Goal: Task Accomplishment & Management: Use online tool/utility

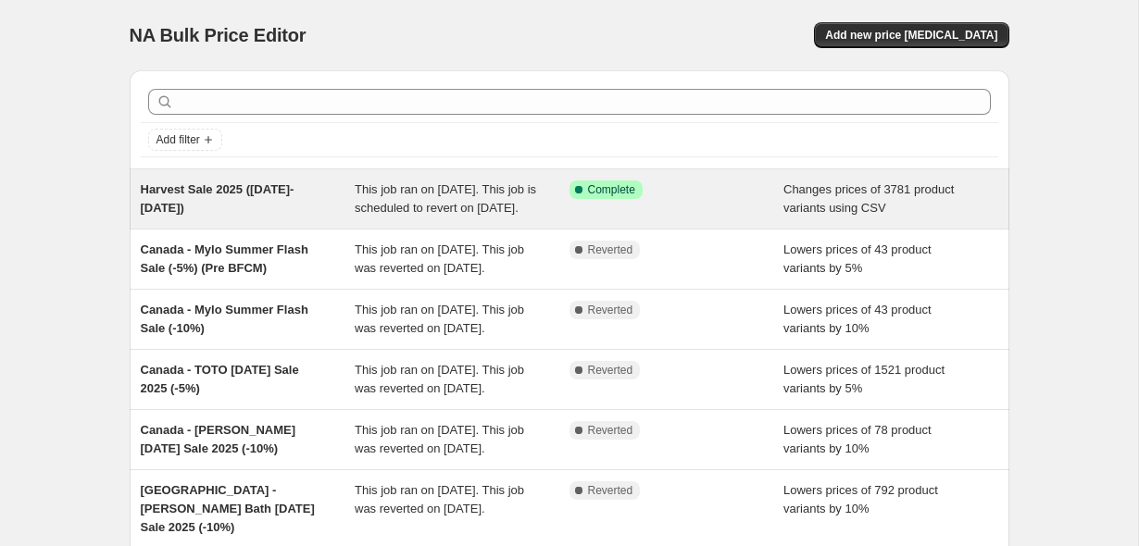
click at [210, 218] on div "Harvest Sale 2025 (Oct 10-13)" at bounding box center [248, 199] width 215 height 37
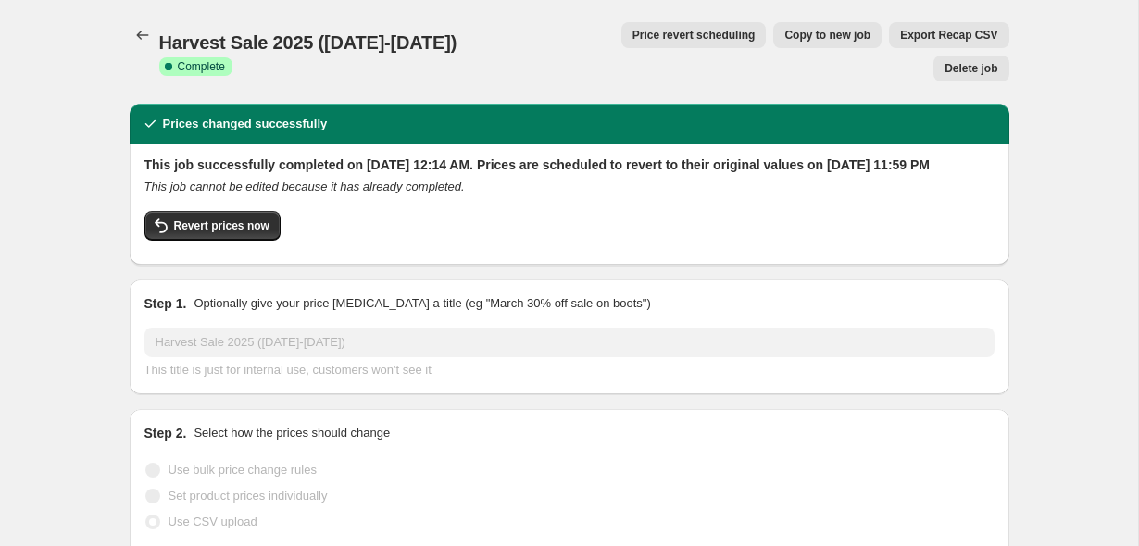
click at [632, 31] on span "Price revert scheduling" at bounding box center [693, 35] width 123 height 15
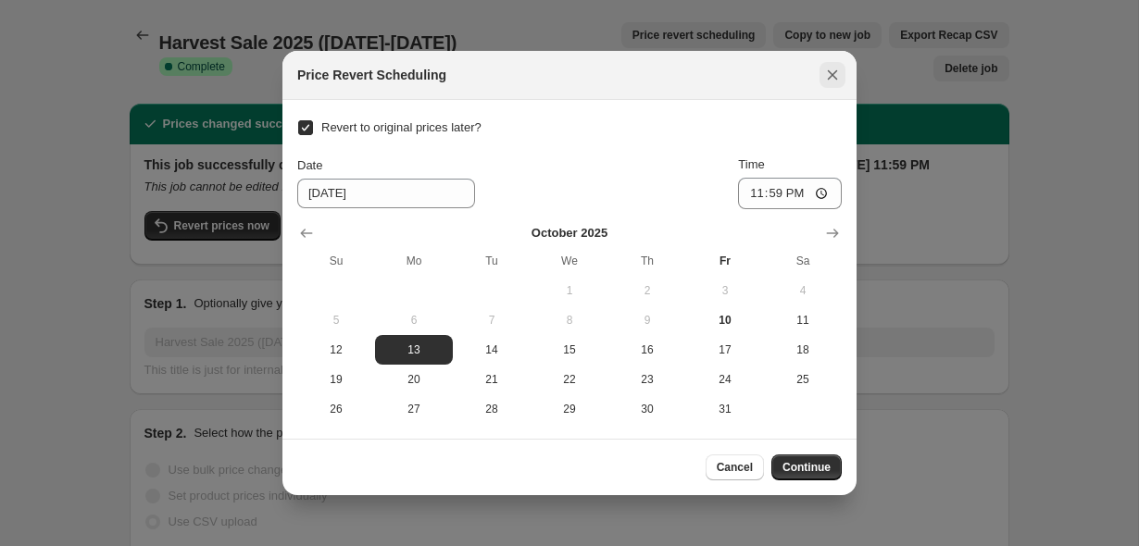
click at [839, 70] on icon "Close" at bounding box center [832, 75] width 19 height 19
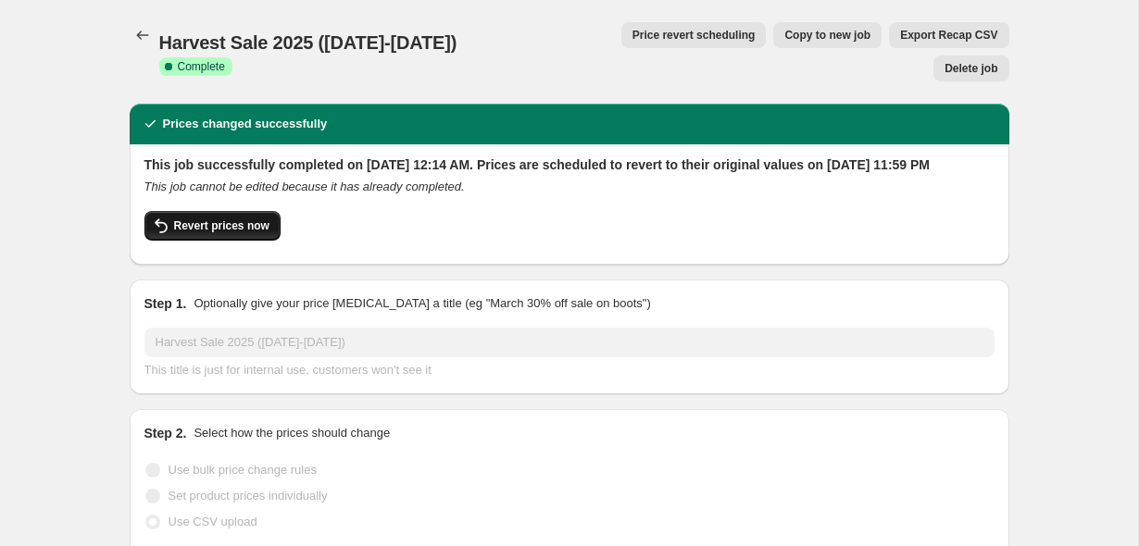
click at [235, 219] on span "Revert prices now" at bounding box center [221, 226] width 95 height 15
checkbox input "false"
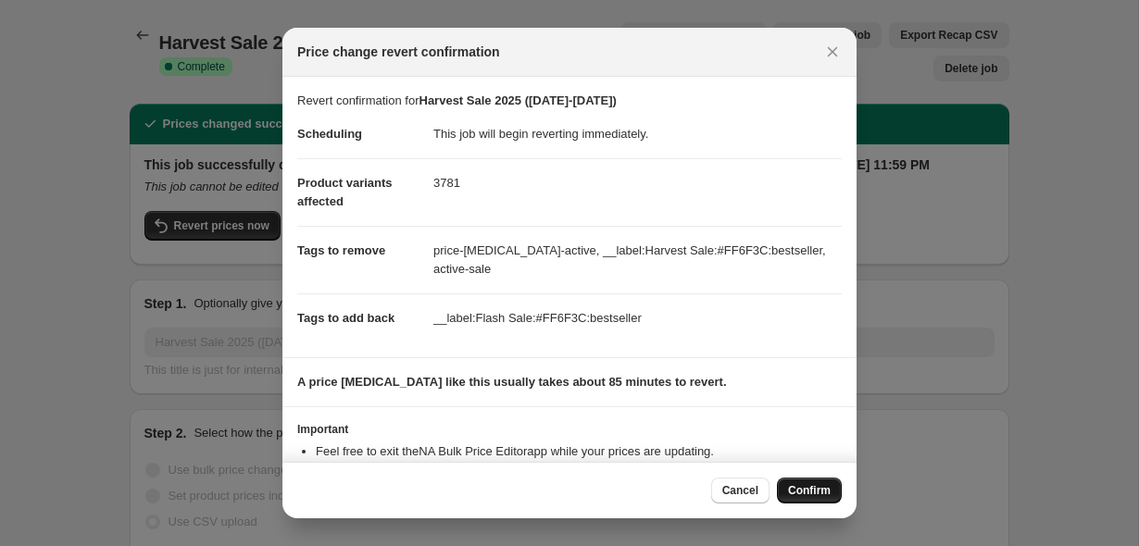
click at [814, 484] on span "Confirm" at bounding box center [809, 490] width 43 height 15
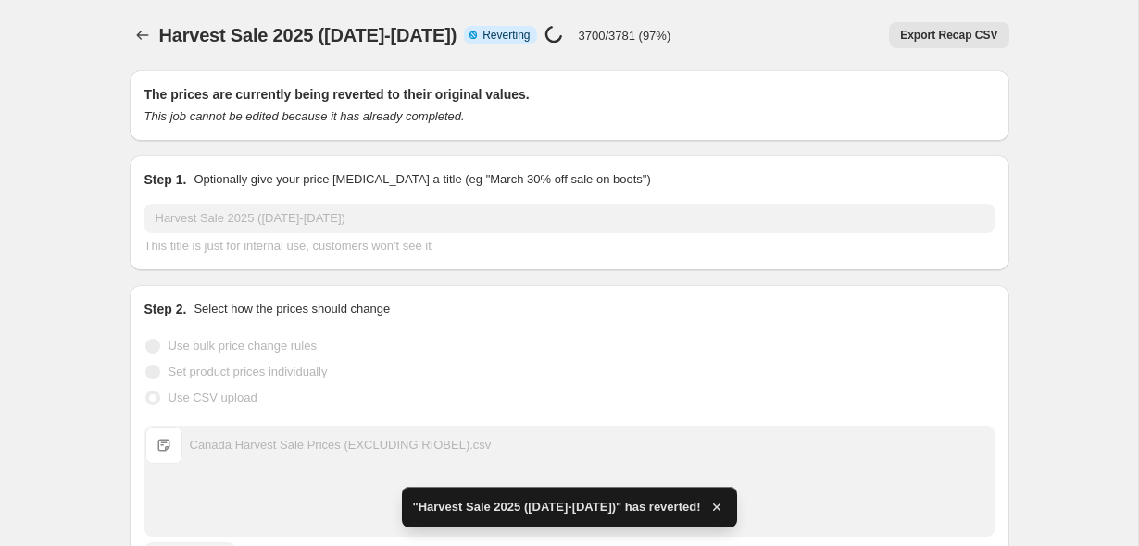
checkbox input "true"
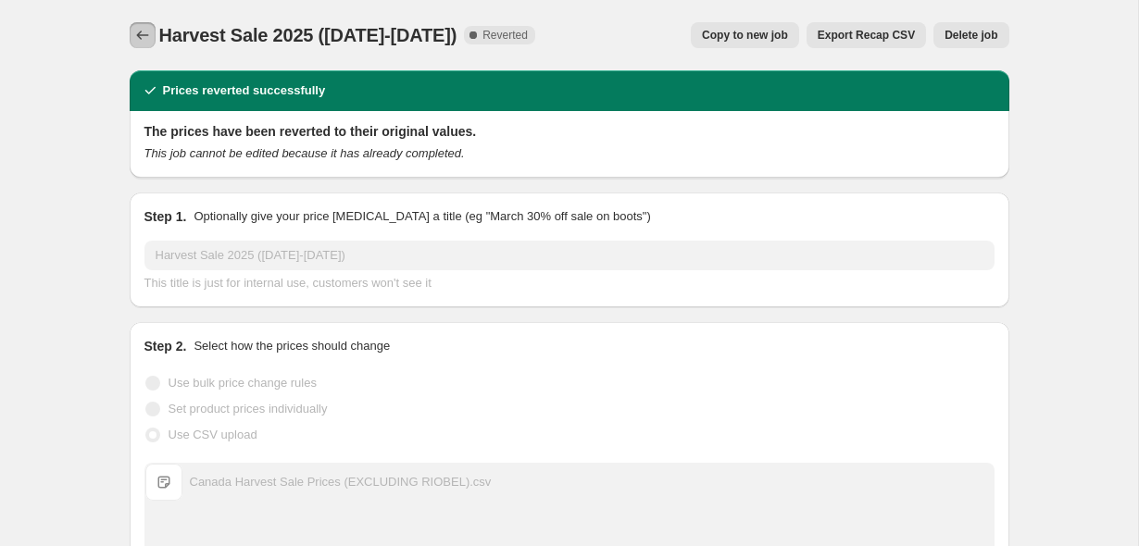
click at [141, 43] on icon "Price change jobs" at bounding box center [142, 35] width 19 height 19
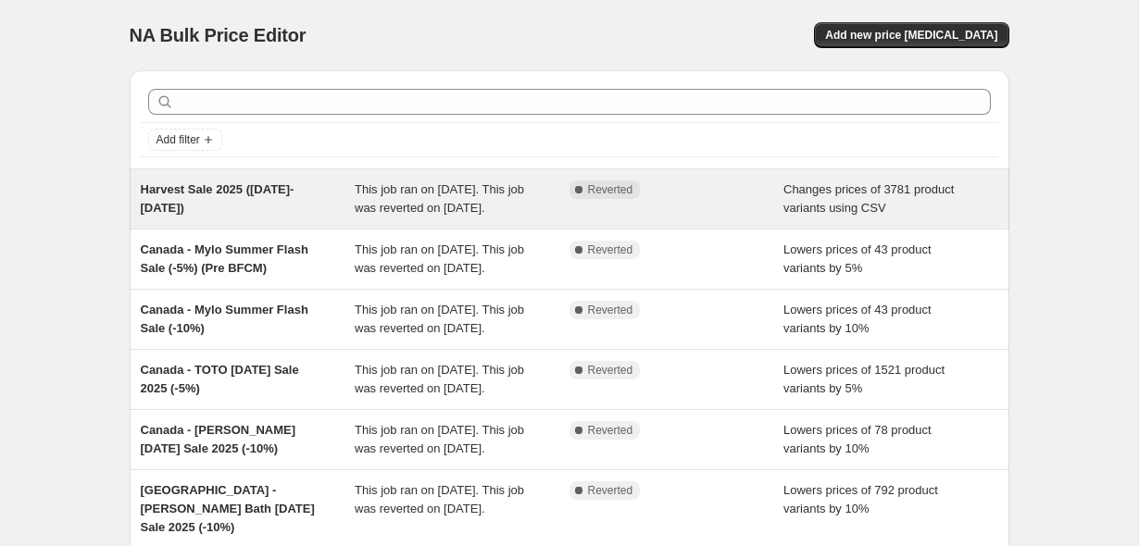
click at [302, 218] on div "Harvest Sale 2025 (Oct 10-13)" at bounding box center [248, 199] width 215 height 37
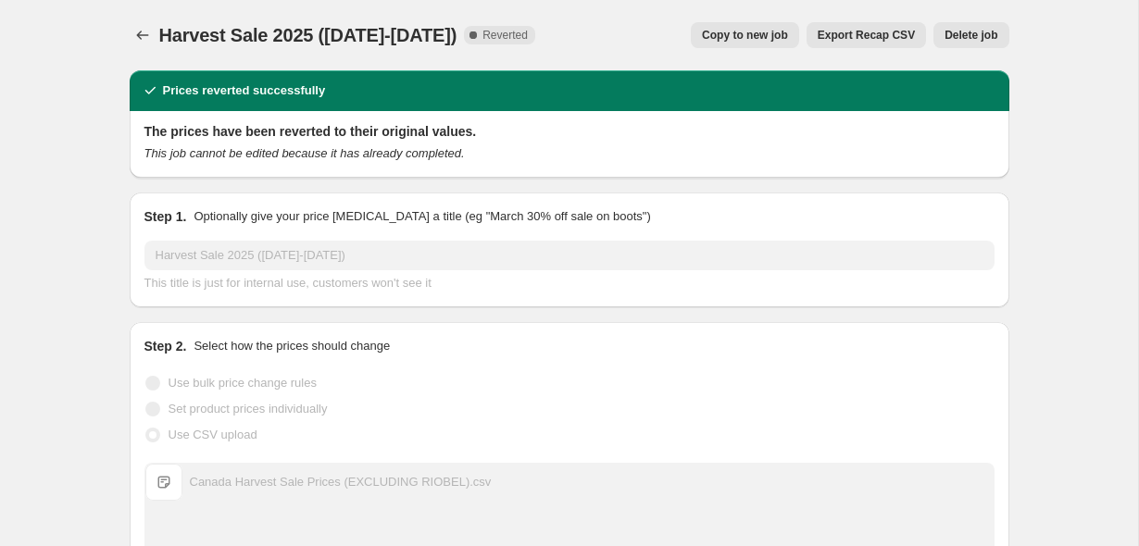
click at [768, 33] on span "Copy to new job" at bounding box center [745, 35] width 86 height 15
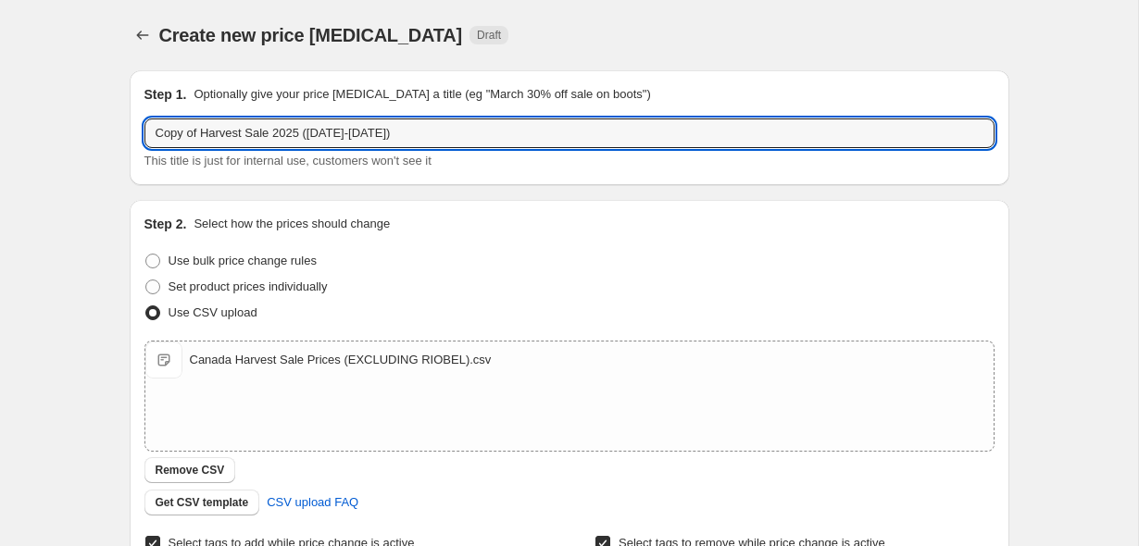
drag, startPoint x: 201, startPoint y: 135, endPoint x: 80, endPoint y: 128, distance: 121.5
click at [80, 128] on div "Create new price change job. This page is ready Create new price change job Dra…" at bounding box center [569, 492] width 1138 height 984
click at [322, 136] on input "Harvest Sale 2025 (Oct 10-13)" at bounding box center [569, 134] width 850 height 30
type input "Harvest Sale 2025 (Oct 10-14)"
click at [77, 167] on div "Create new price change job. This page is ready Create new price change job Dra…" at bounding box center [569, 492] width 1138 height 984
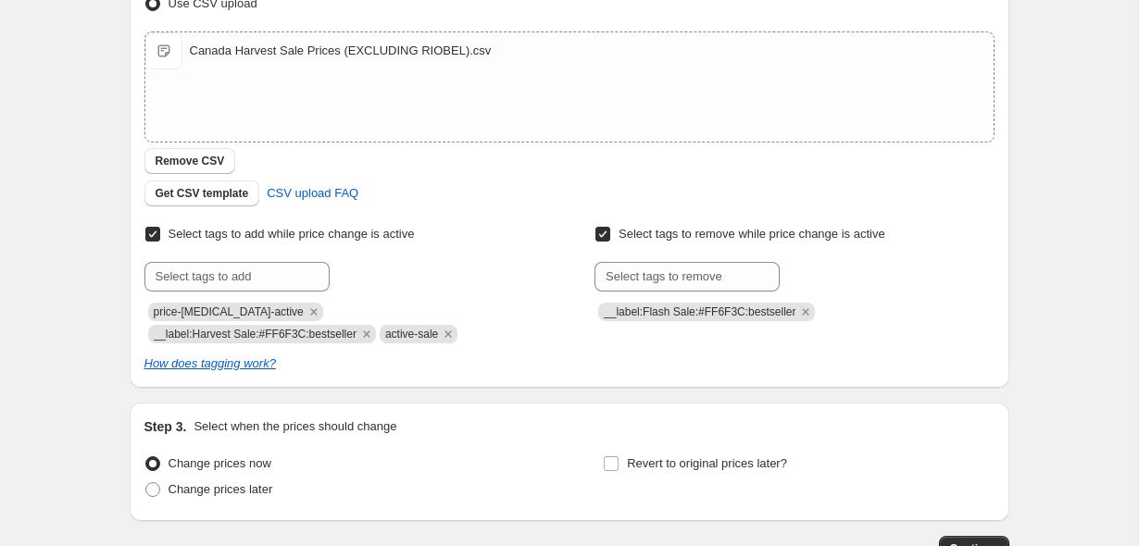
scroll to position [413, 0]
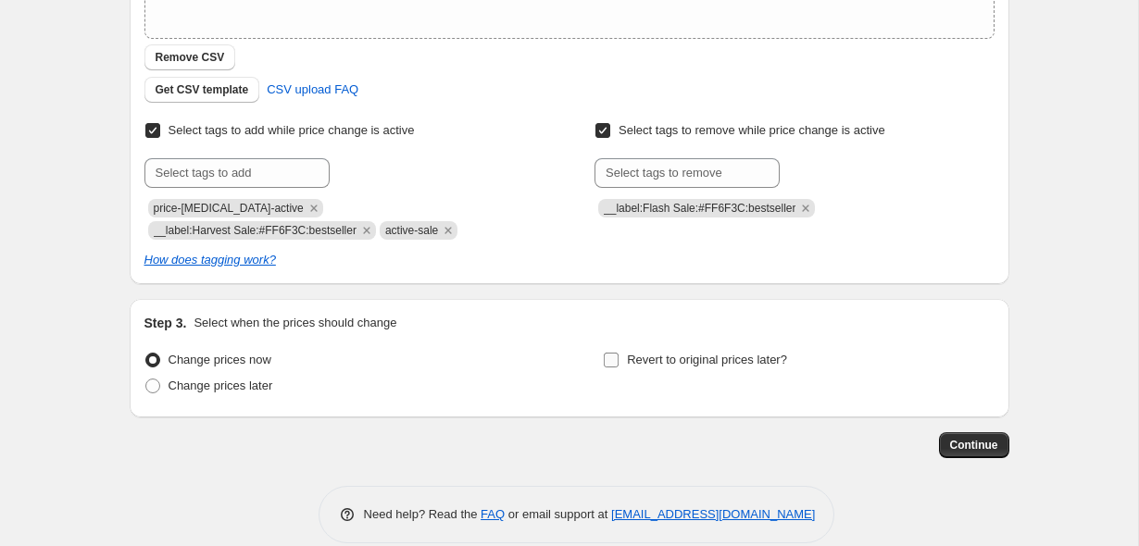
click at [661, 372] on label "Revert to original prices later?" at bounding box center [695, 360] width 184 height 26
click at [619, 368] on input "Revert to original prices later?" at bounding box center [611, 360] width 15 height 15
checkbox input "true"
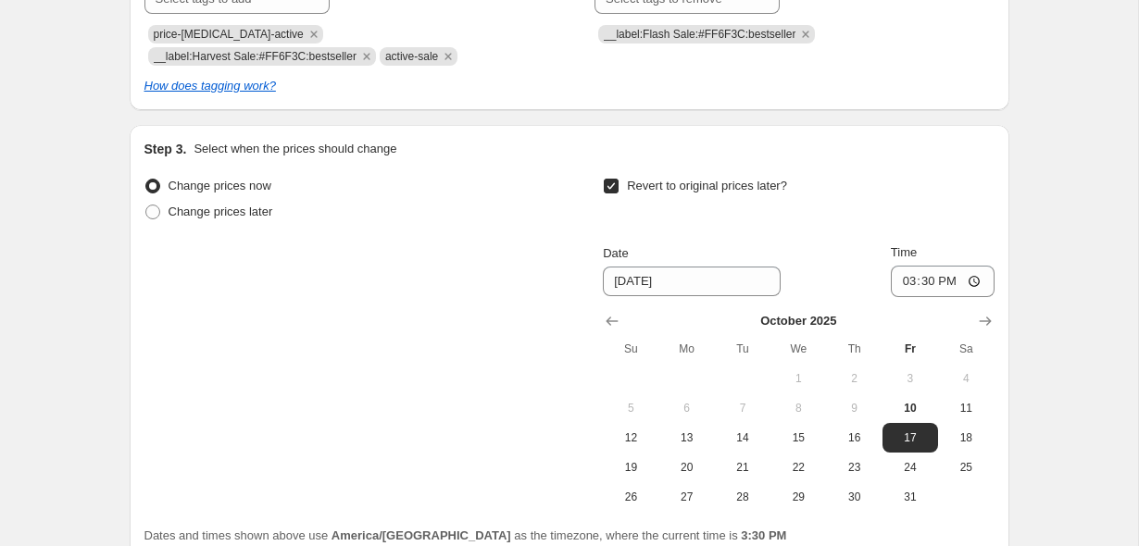
scroll to position [623, 0]
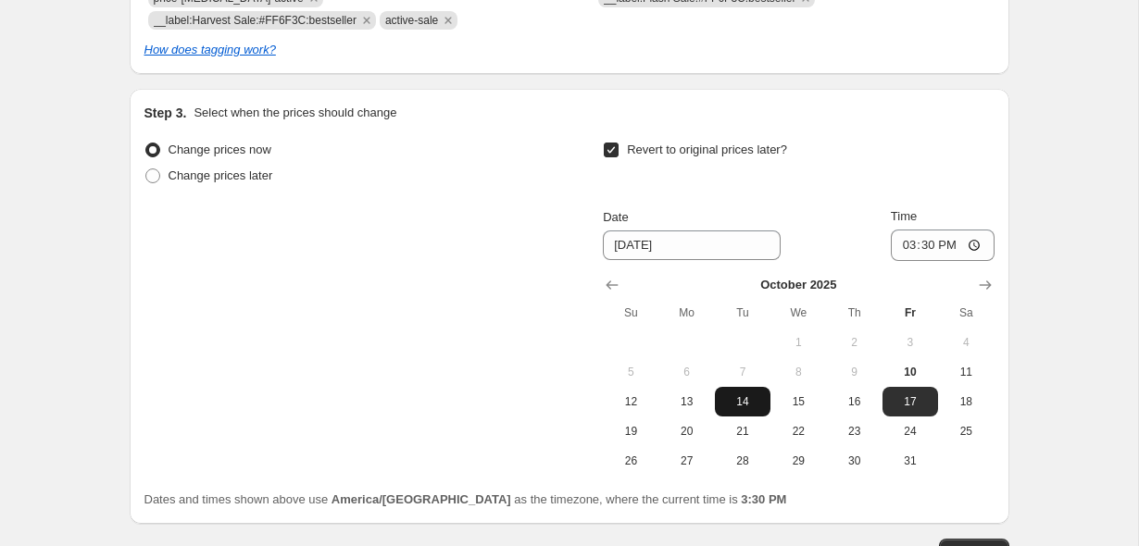
click at [734, 406] on span "14" at bounding box center [742, 401] width 41 height 15
type input "10/14/2025"
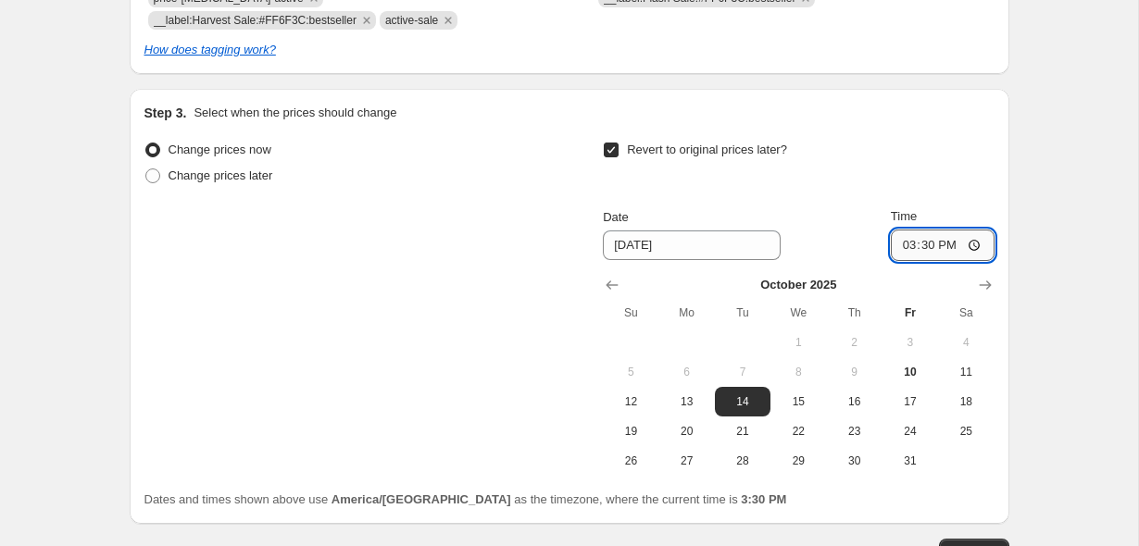
click at [904, 247] on input "15:30" at bounding box center [943, 245] width 104 height 31
type input "23:59"
click at [945, 173] on div "Revert to original prices later?" at bounding box center [798, 165] width 391 height 56
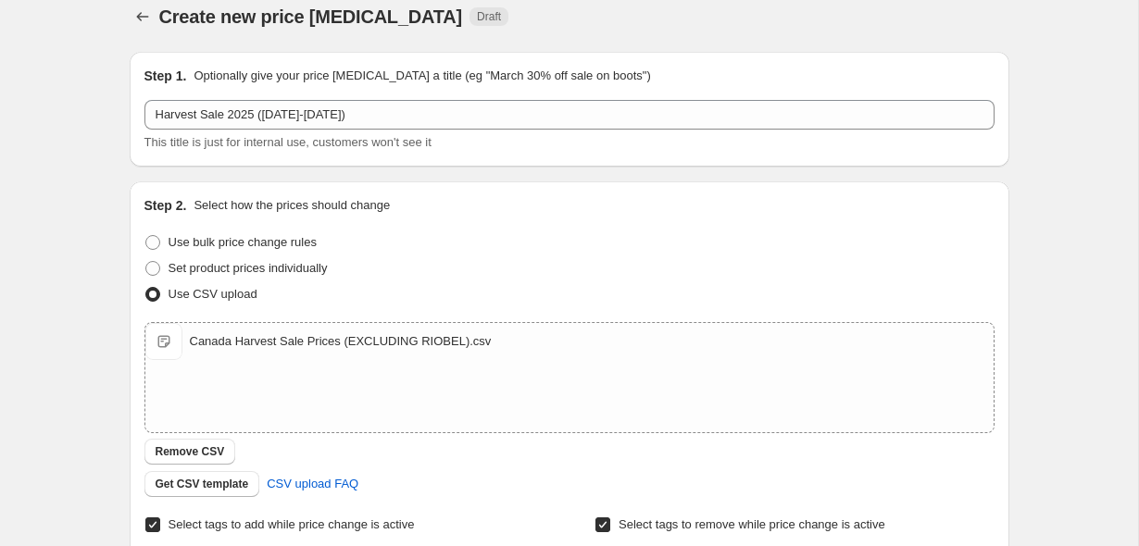
scroll to position [0, 0]
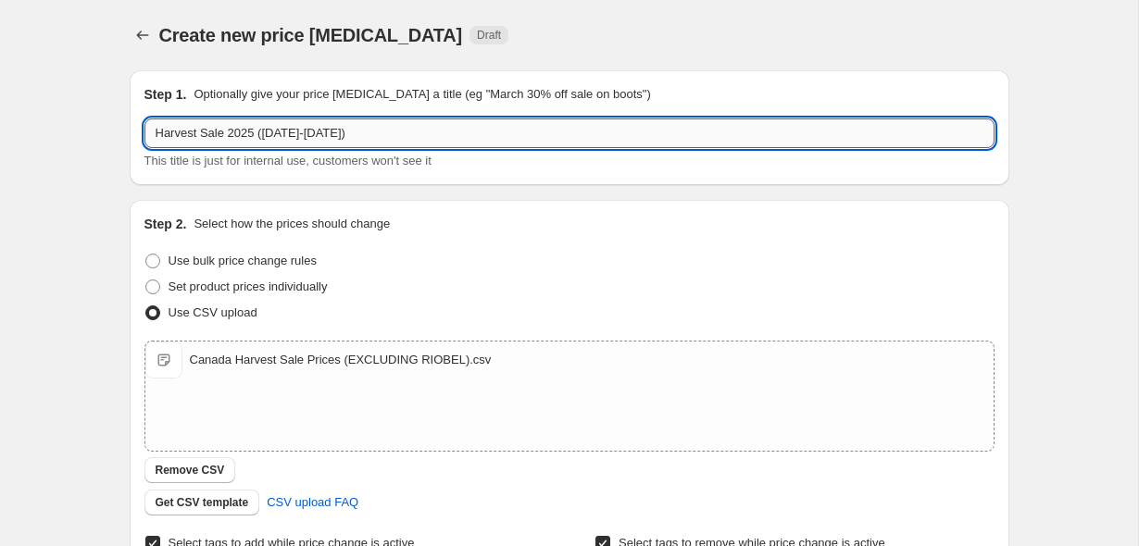
click at [492, 139] on input "Harvest Sale 2025 (Oct 10-14)" at bounding box center [569, 134] width 850 height 30
type input "Harvest Sale 2025 (Oct 10-14) (FIXED)"
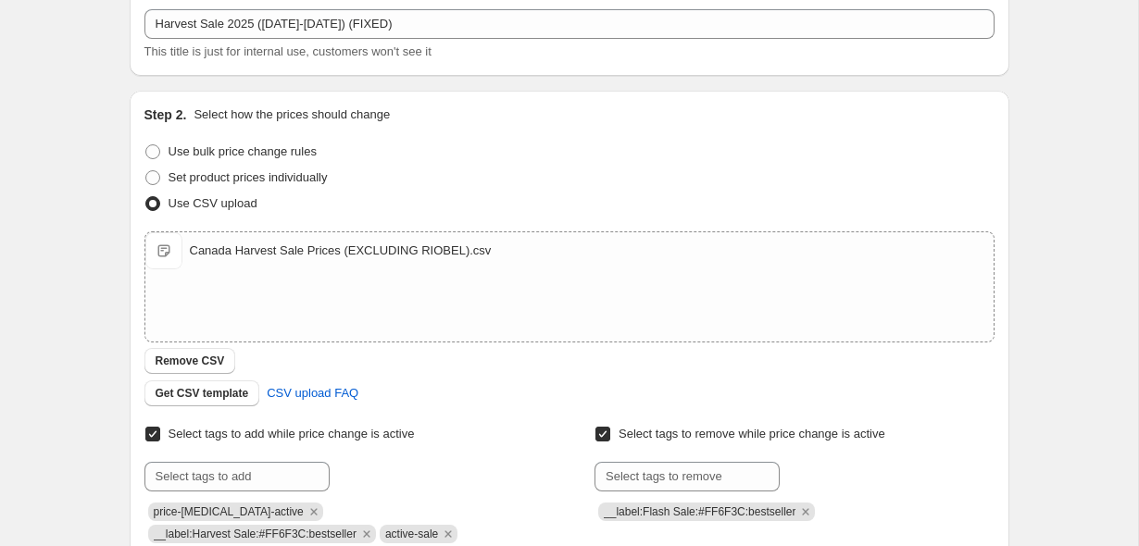
scroll to position [135, 0]
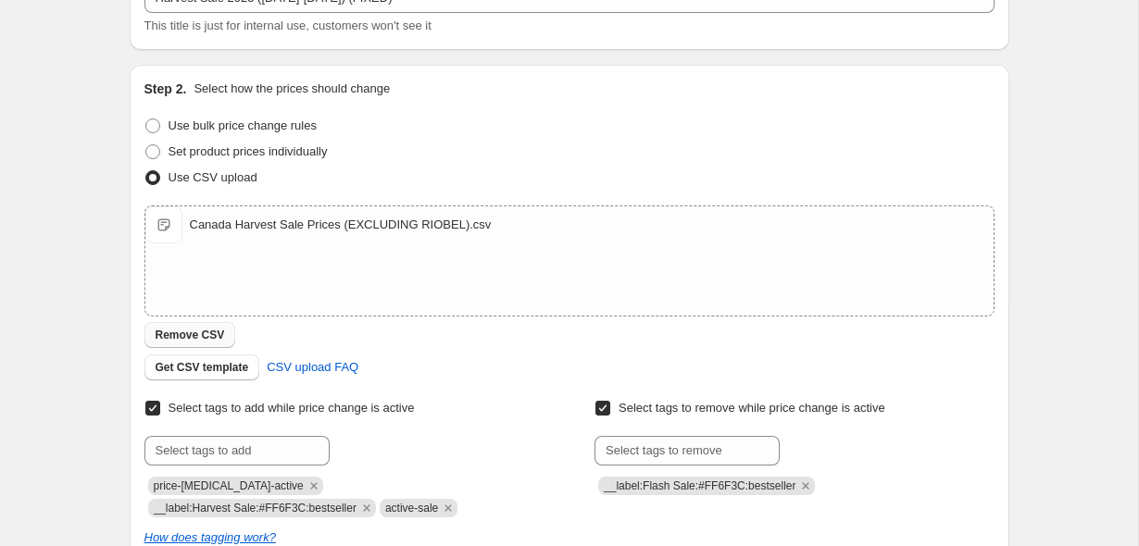
click at [212, 335] on span "Remove CSV" at bounding box center [190, 335] width 69 height 15
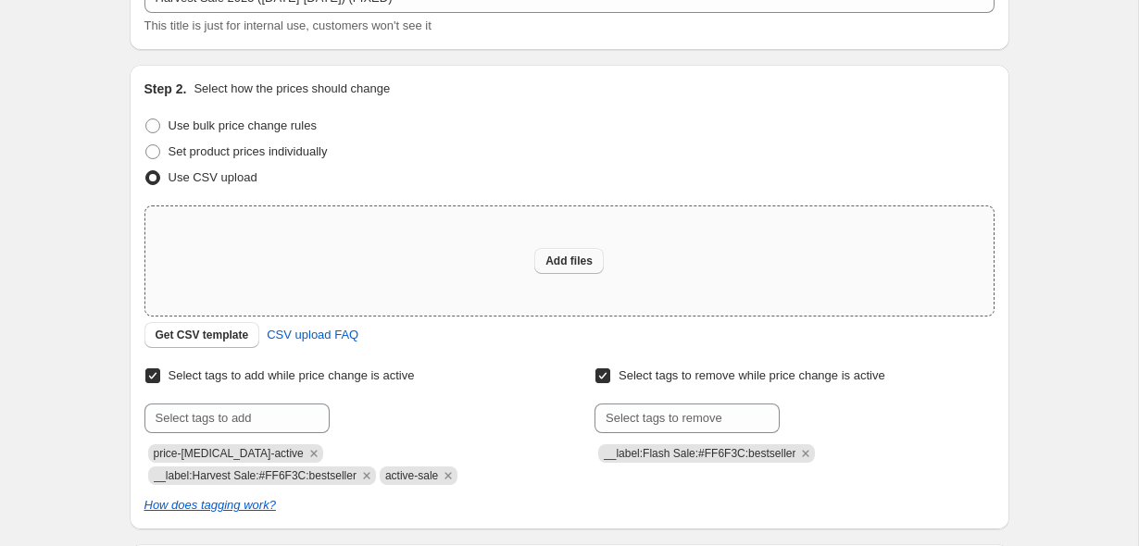
click at [545, 264] on span "Add files" at bounding box center [568, 261] width 47 height 15
type input "C:\fakepath\Canada Harvest Sale Prices (EXCLUDING RIOBEL).csv"
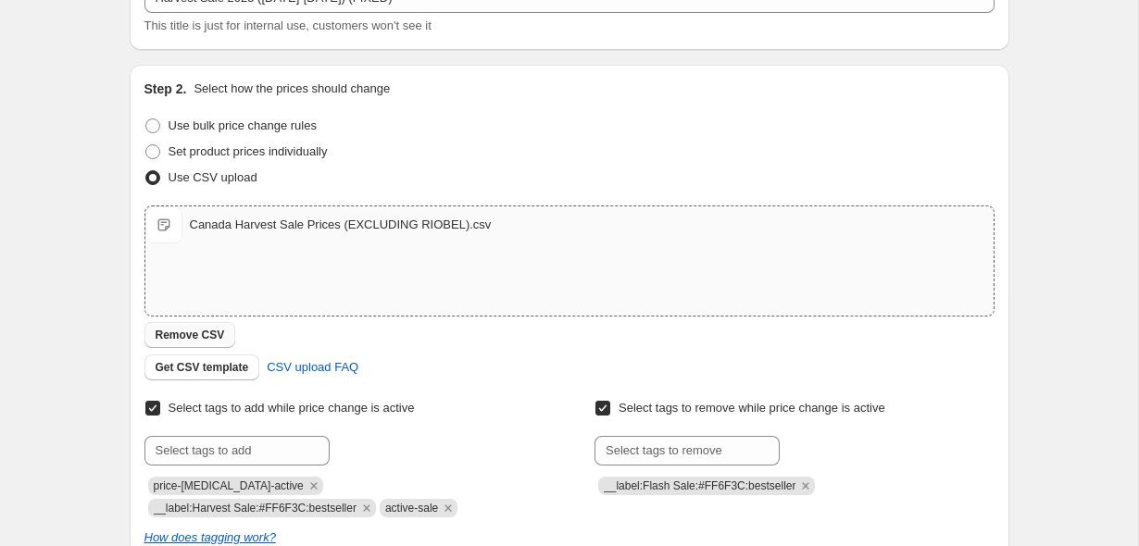
click at [188, 332] on span "Remove CSV" at bounding box center [190, 335] width 69 height 15
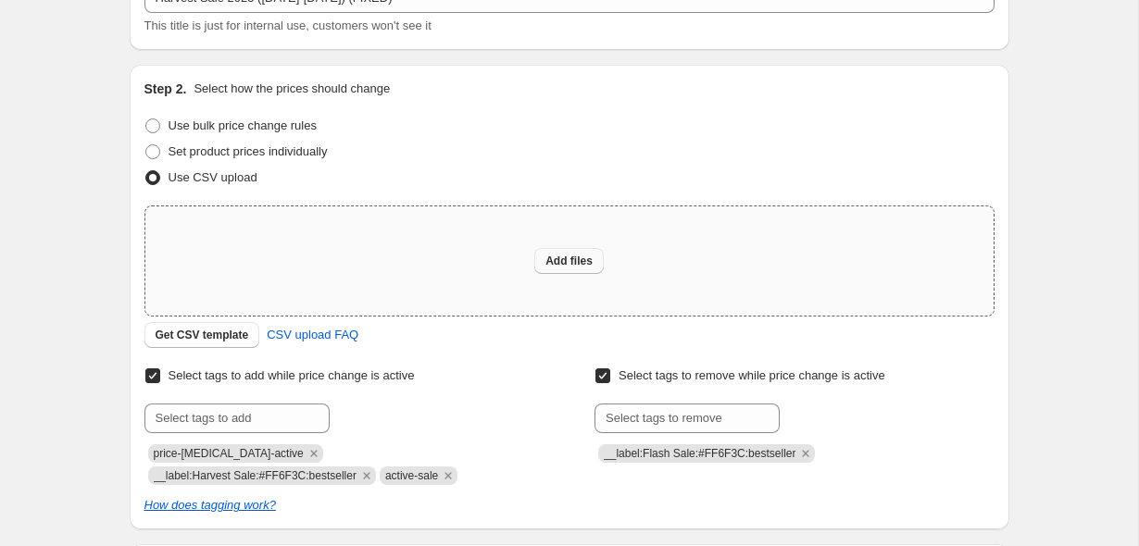
click at [535, 254] on button "Add files" at bounding box center [568, 261] width 69 height 26
type input "C:\fakepath\Canada Harvest Sale Prices (EXCLUDING RIOBEL) FIXED.csv"
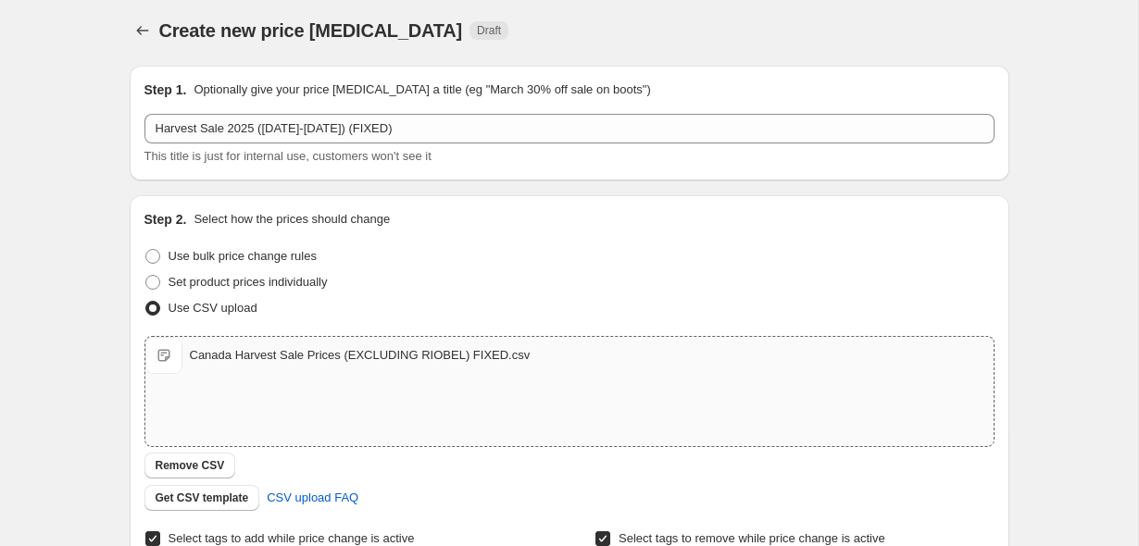
scroll to position [0, 0]
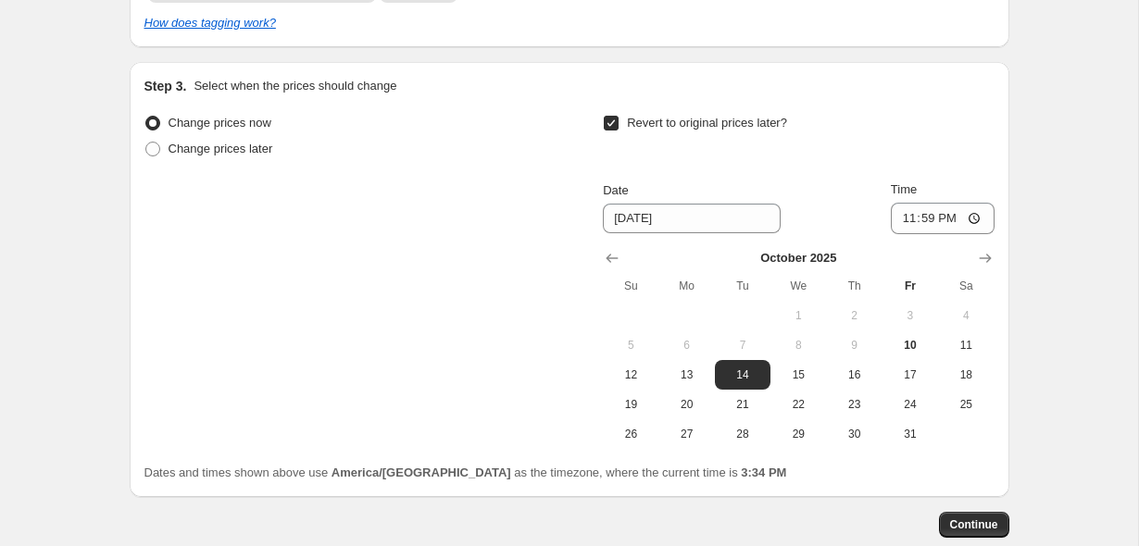
scroll to position [755, 0]
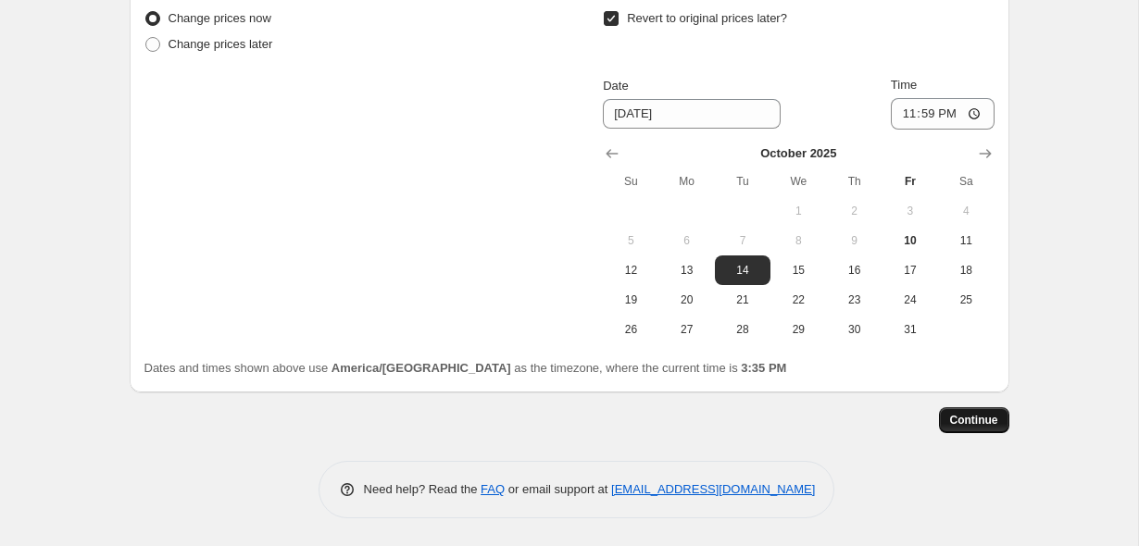
click at [993, 419] on span "Continue" at bounding box center [974, 420] width 48 height 15
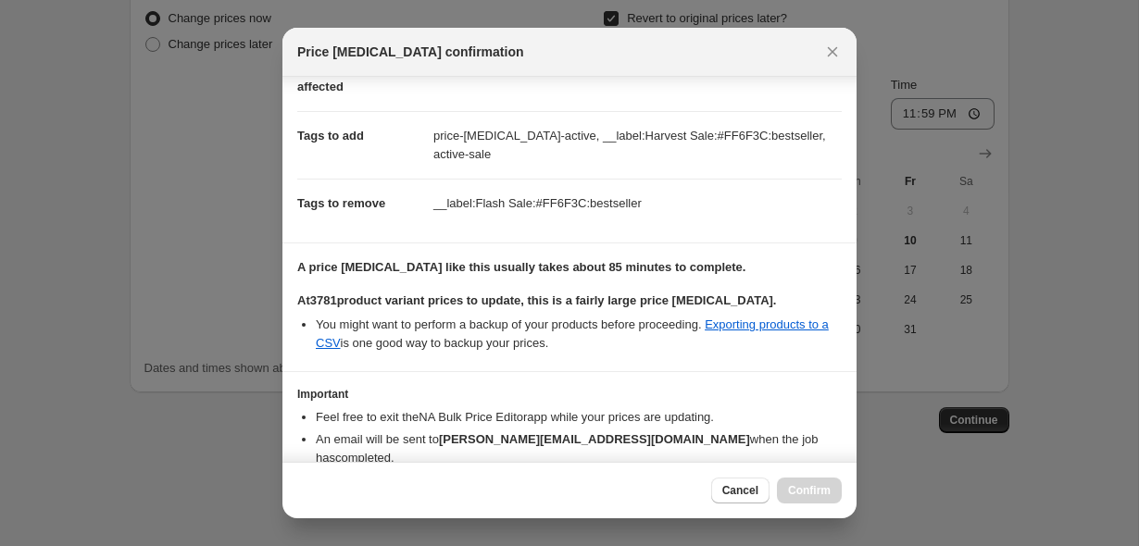
scroll to position [218, 0]
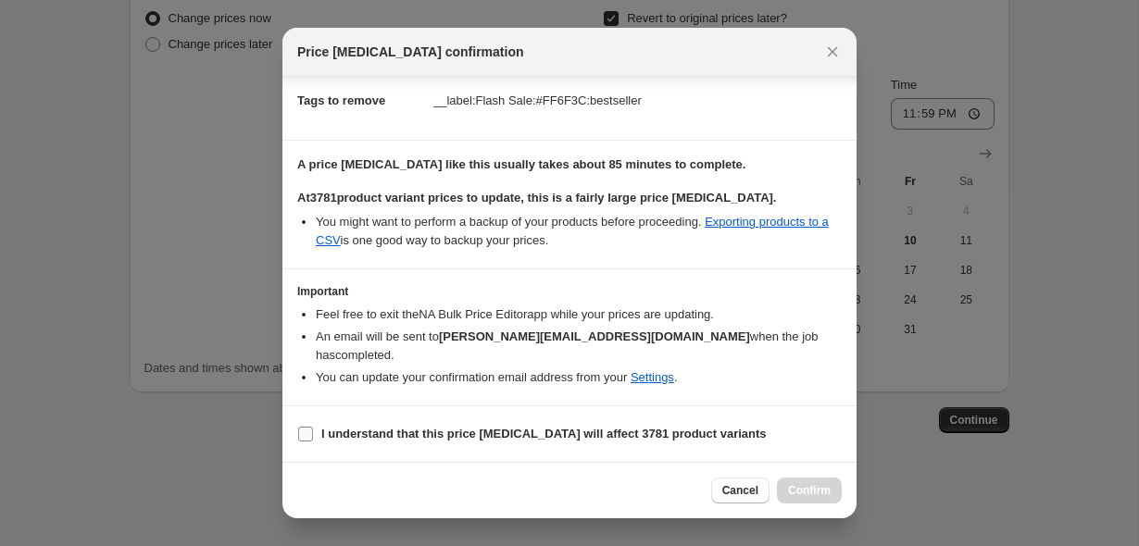
click at [601, 444] on label "I understand that this price change job will affect 3781 product variants" at bounding box center [531, 434] width 469 height 26
click at [313, 442] on input "I understand that this price change job will affect 3781 product variants" at bounding box center [305, 434] width 15 height 15
checkbox input "true"
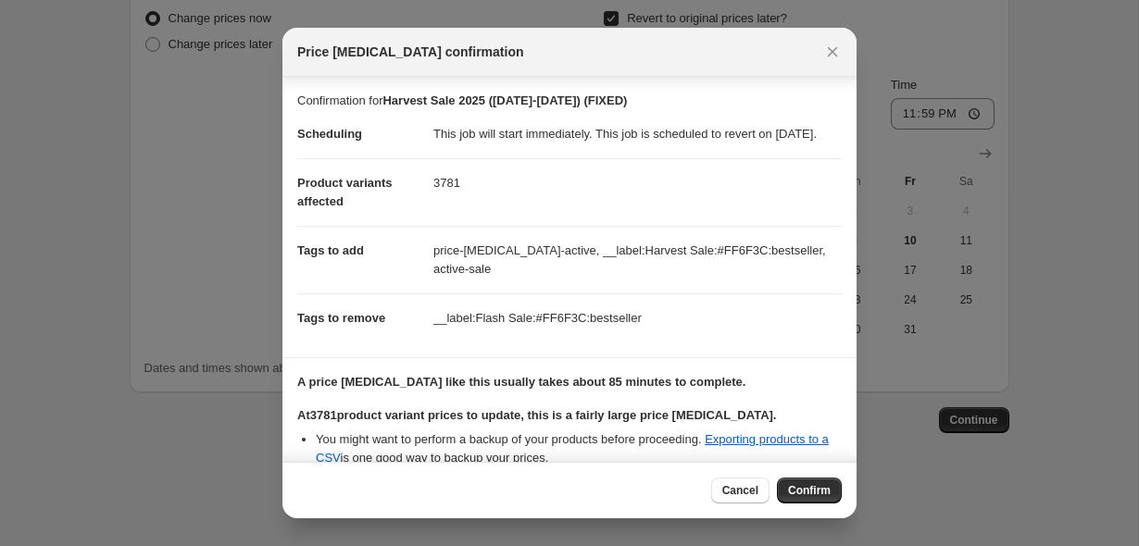
scroll to position [211, 0]
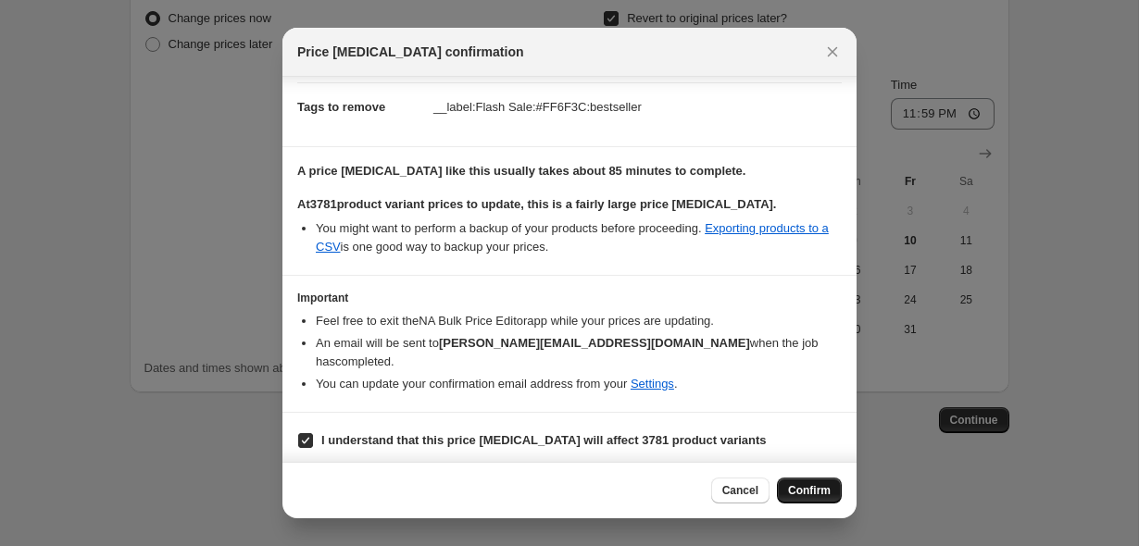
click at [807, 495] on span "Confirm" at bounding box center [809, 490] width 43 height 15
